Goal: Transaction & Acquisition: Purchase product/service

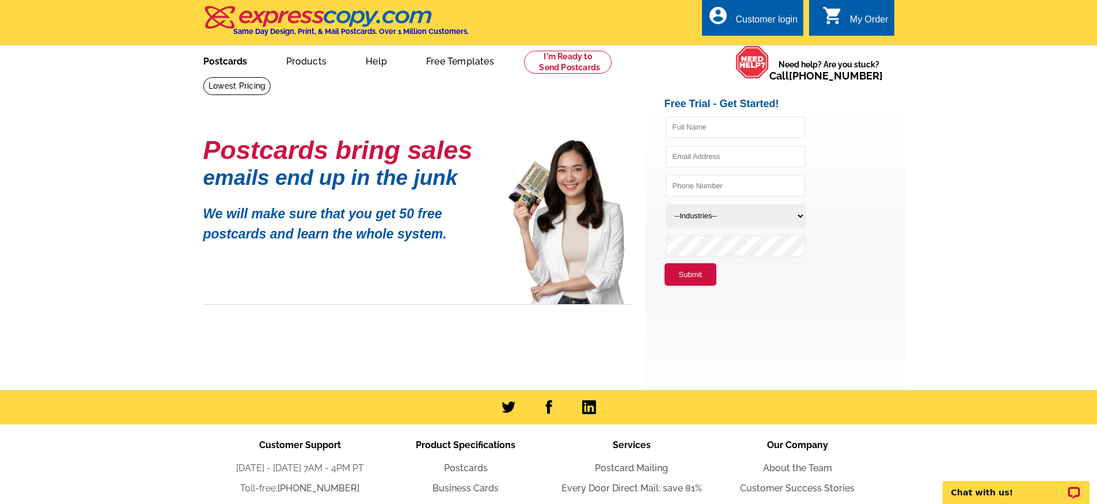
click at [234, 62] on link "Postcards" at bounding box center [225, 60] width 81 height 27
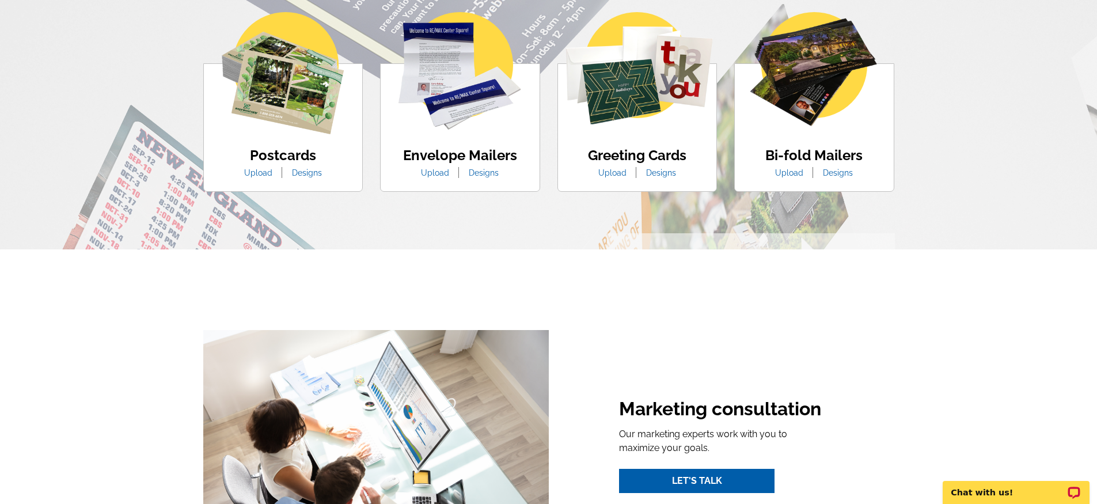
scroll to position [693, 0]
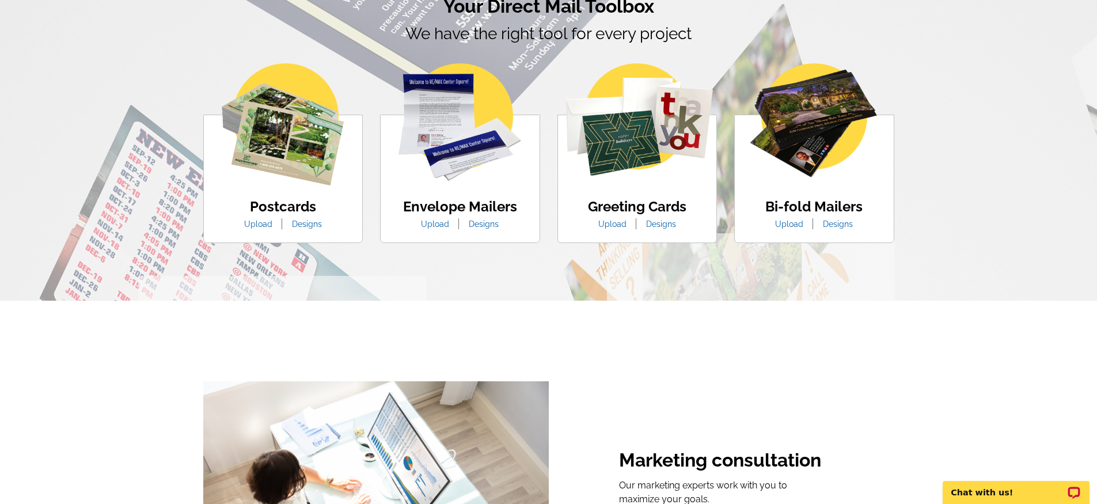
click at [295, 222] on link "Designs" at bounding box center [306, 223] width 47 height 9
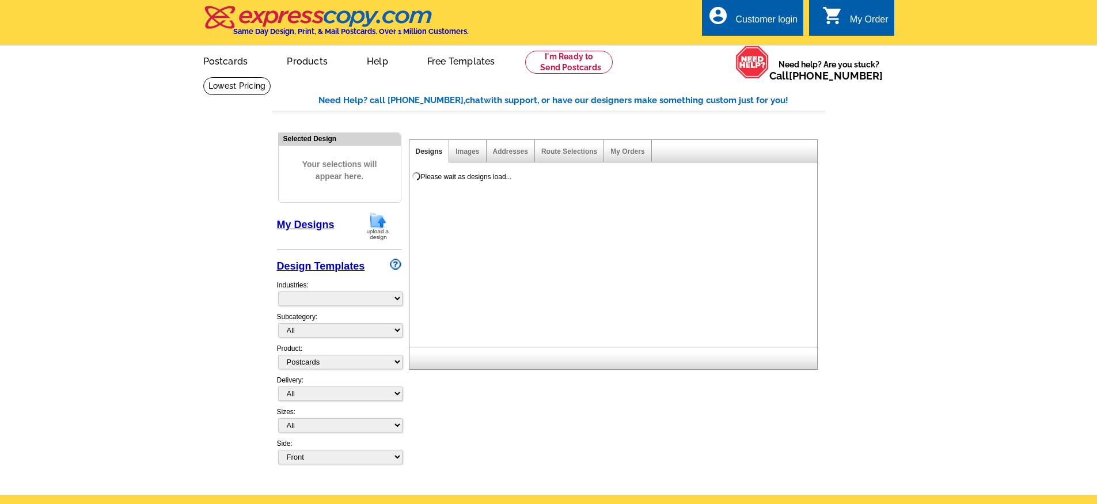
select select "1"
select select "971"
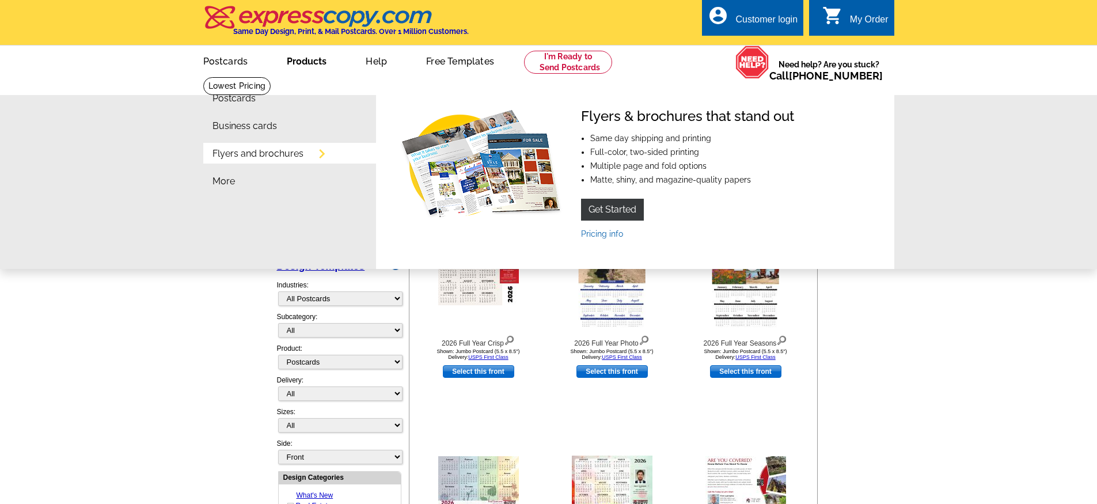
click at [265, 155] on link "Flyers and brochures" at bounding box center [258, 153] width 91 height 9
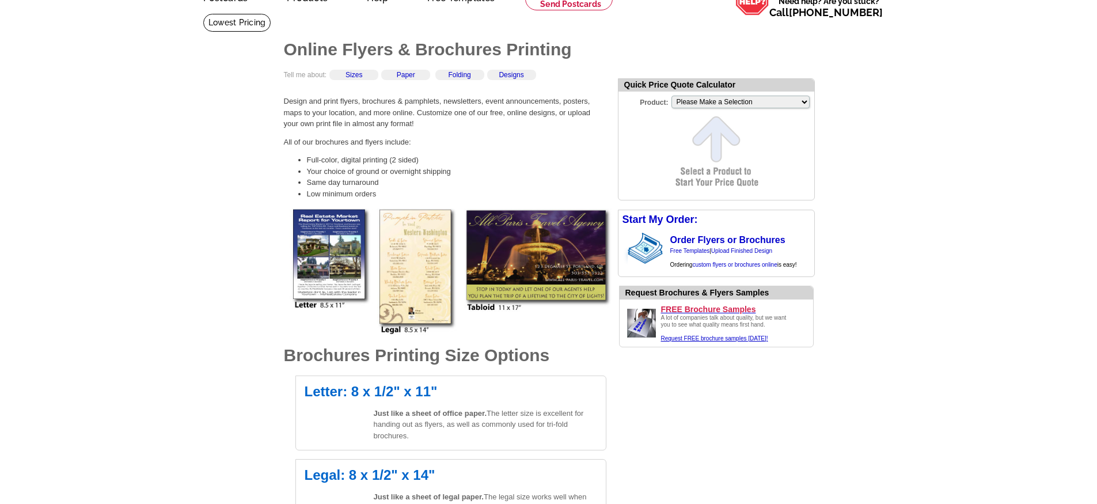
scroll to position [63, 0]
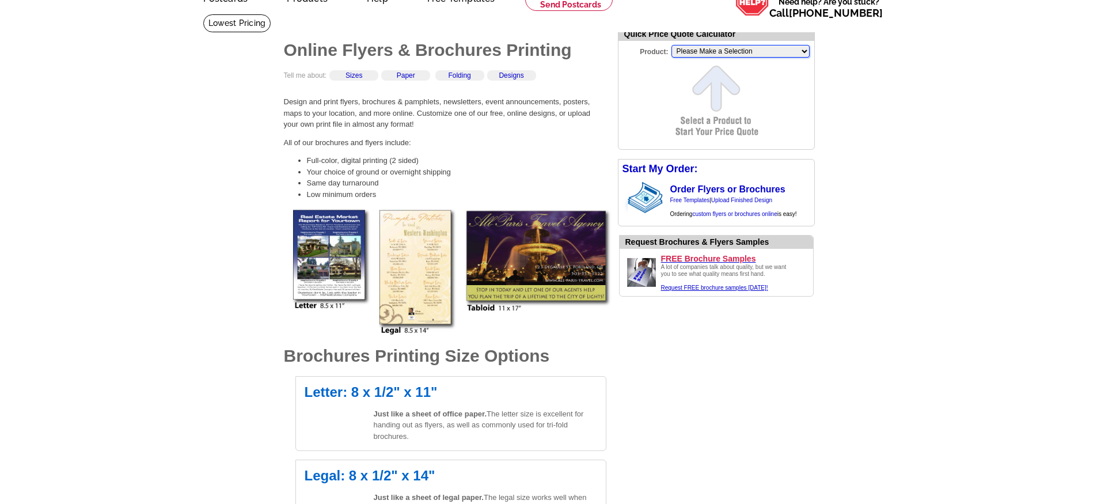
click at [696, 50] on select "Please Make a Selection Jumbo Postcard (5.5" x 8.5") Regular Postcard (4.25" x …" at bounding box center [741, 51] width 138 height 13
select select "6"
click at [672, 45] on select "Please Make a Selection Jumbo Postcard (5.5" x 8.5") Regular Postcard (4.25" x …" at bounding box center [741, 51] width 138 height 13
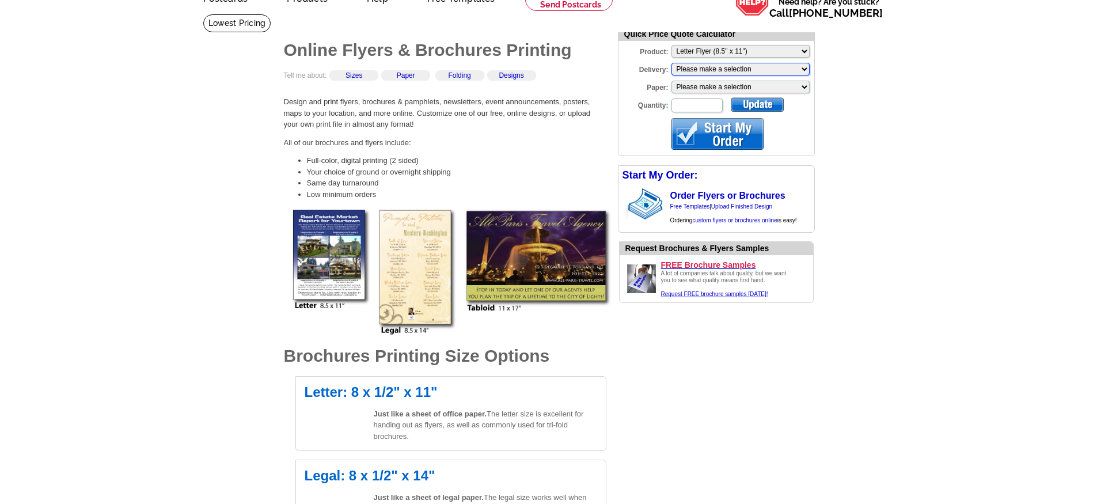
click at [703, 67] on select "Please make a selection Print + Address+USPS First Class Print-Only+Shipped To …" at bounding box center [741, 69] width 138 height 13
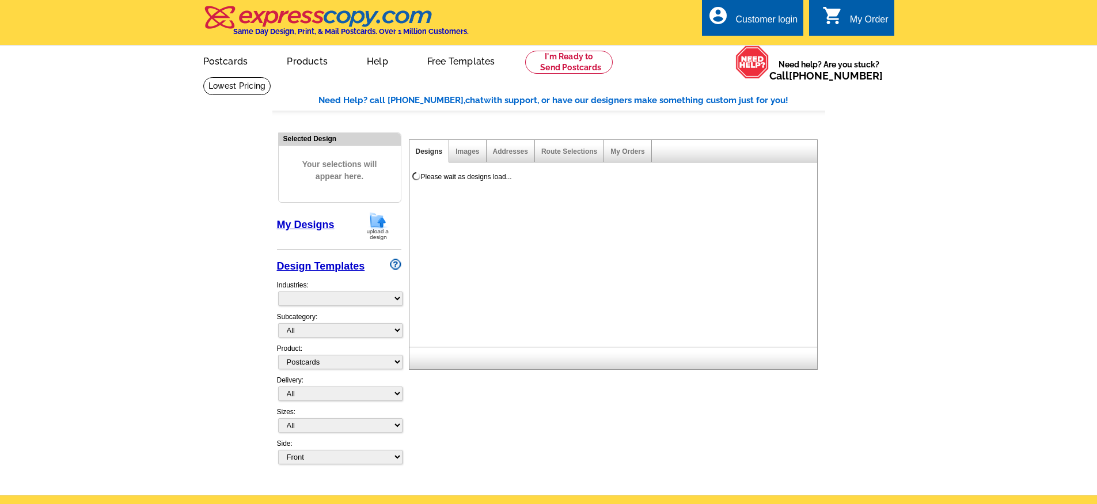
select select "1"
select select "971"
